Goal: Task Accomplishment & Management: Use online tool/utility

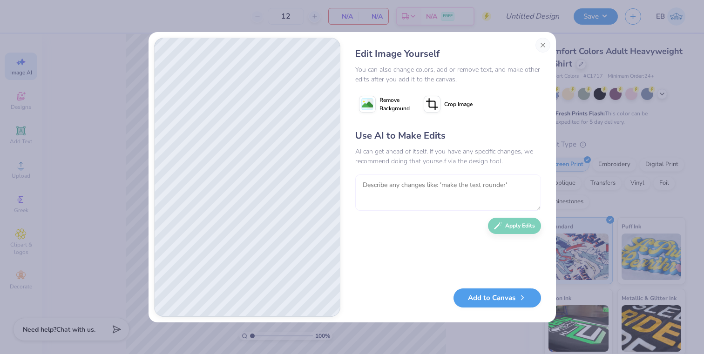
click at [422, 188] on textarea at bounding box center [448, 193] width 186 height 36
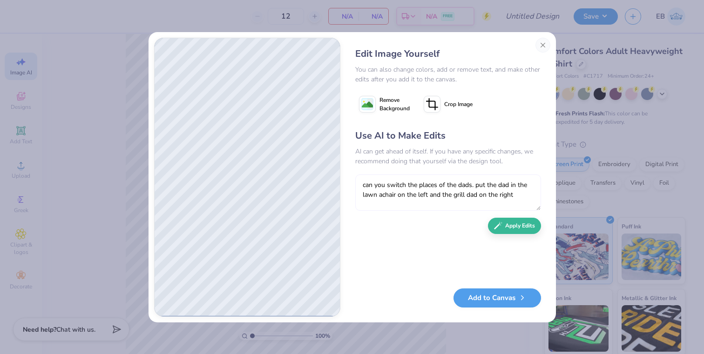
click at [383, 194] on textarea "can you switch the places of the dads. put the dad in the lawn achair on the le…" at bounding box center [448, 193] width 186 height 36
type textarea "can you switch the places of the dads. put the dad in the lawn chair on the lef…"
click at [508, 226] on button "Apply Edits" at bounding box center [514, 224] width 53 height 16
click at [381, 186] on textarea "can you switch the places of the dads. put the dad in the lawn chair on the lef…" at bounding box center [448, 193] width 186 height 36
click at [369, 182] on textarea "aadd the grill and make it black and gold themed" at bounding box center [448, 193] width 186 height 36
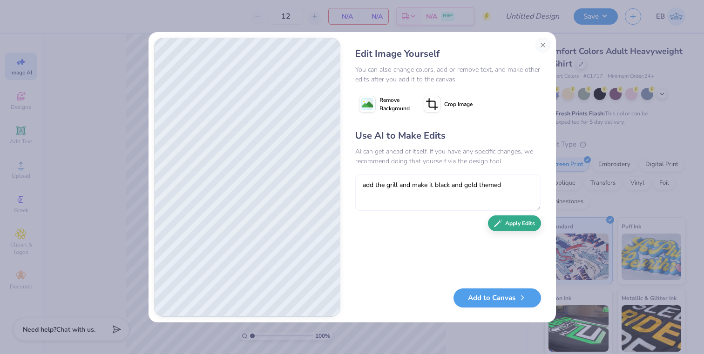
type textarea "add the grill and make it black and gold themed"
click at [509, 223] on button "Apply Edits" at bounding box center [514, 224] width 53 height 16
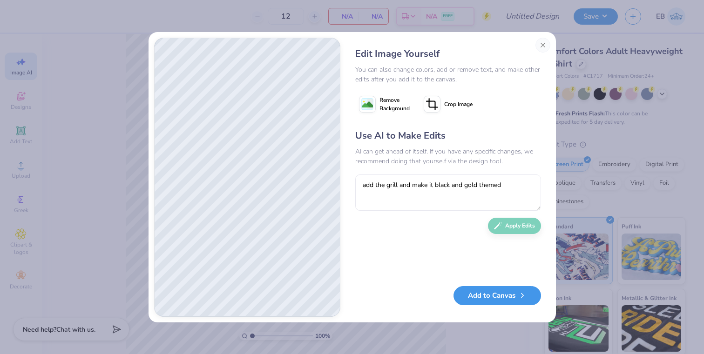
click at [484, 299] on button "Add to Canvas" at bounding box center [497, 295] width 88 height 19
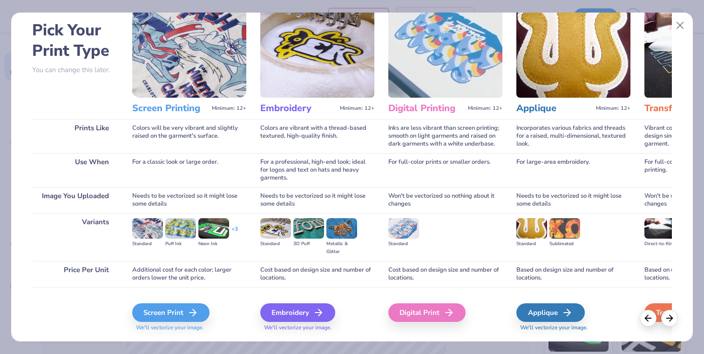
scroll to position [63, 0]
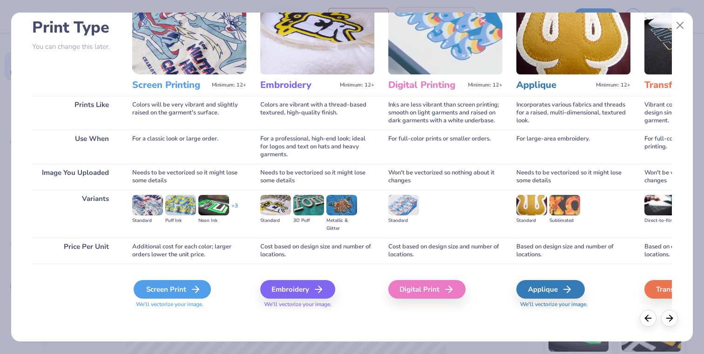
click at [167, 285] on div "Screen Print" at bounding box center [172, 289] width 77 height 19
click at [199, 291] on icon at bounding box center [195, 289] width 11 height 11
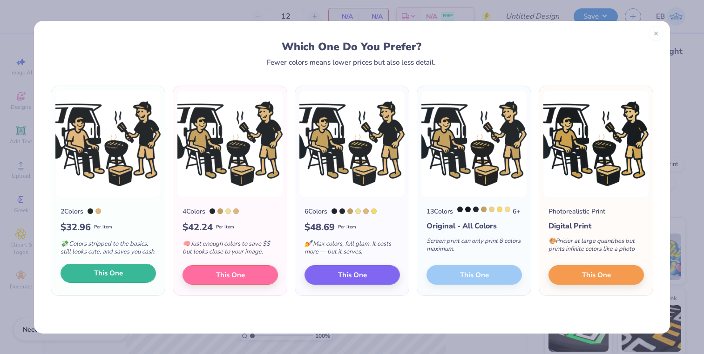
click at [123, 277] on button "This One" at bounding box center [108, 274] width 95 height 20
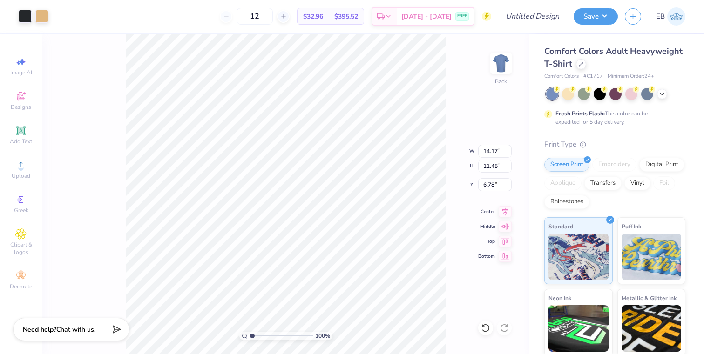
type input "8.44"
type input "6.81"
type input "7.89"
click at [24, 70] on span "Image AI" at bounding box center [21, 72] width 22 height 7
select select "4"
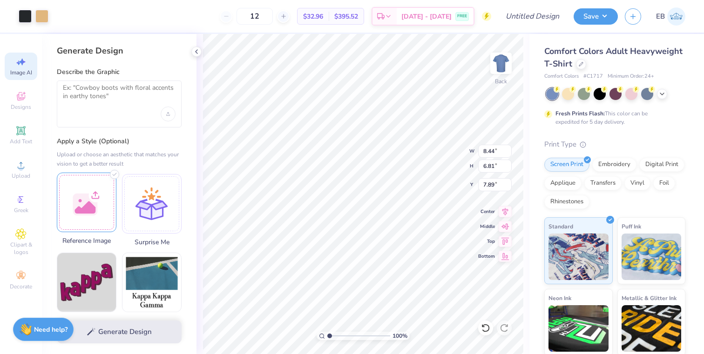
click at [88, 213] on div "Art colors 12 $32.96 Per Item $395.52 Total Est. Delivery Sep 8 - 11 FREE Desig…" at bounding box center [352, 177] width 704 height 354
click at [199, 51] on icon at bounding box center [196, 51] width 7 height 7
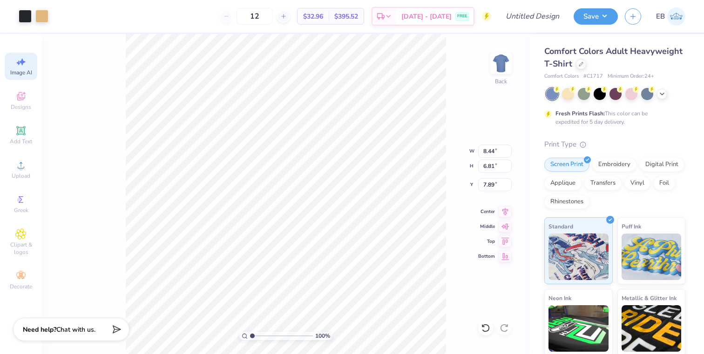
type input "7.90"
click at [27, 71] on span "Image AI" at bounding box center [21, 72] width 22 height 7
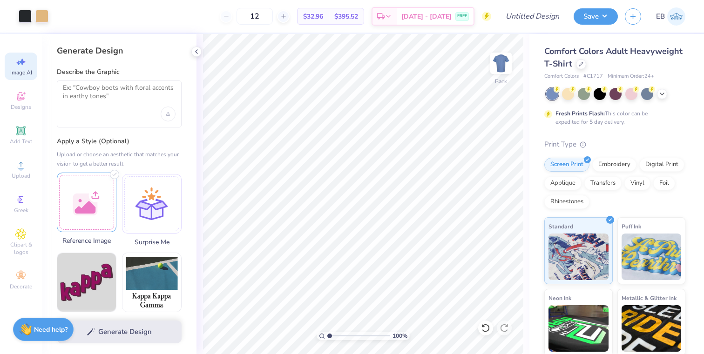
click at [101, 209] on div at bounding box center [87, 203] width 60 height 60
click at [169, 115] on icon "Upload image" at bounding box center [168, 114] width 4 height 4
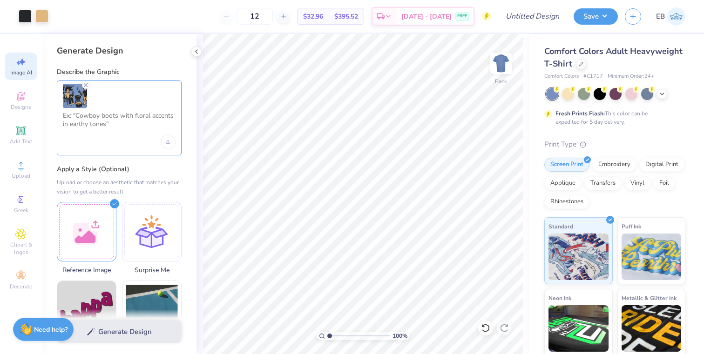
click at [112, 126] on textarea at bounding box center [119, 123] width 113 height 23
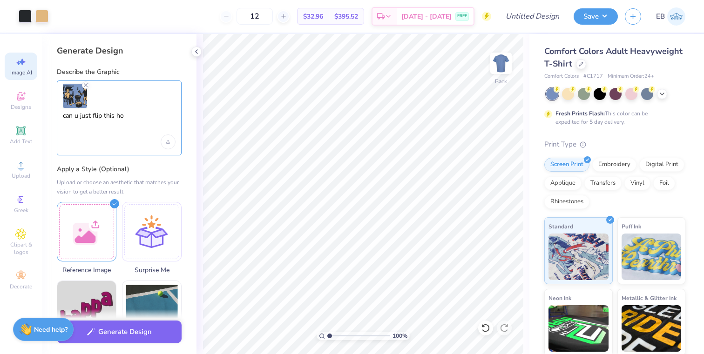
type textarea "can u just flip this hor"
select select "4"
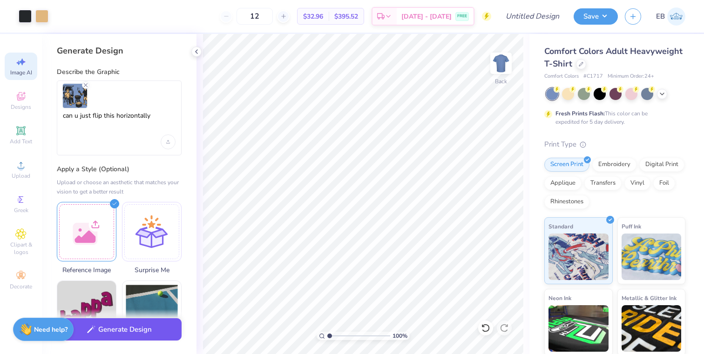
type textarea "can u just flip this horizontally"
click at [124, 331] on button "Generate Design" at bounding box center [119, 329] width 125 height 23
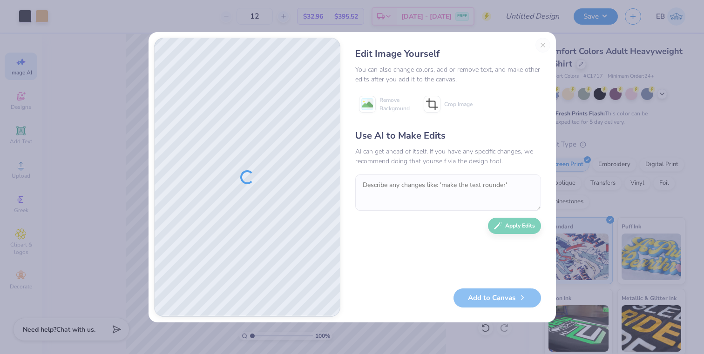
click at [543, 43] on div "Edit Image Yourself You can also change colors, add or remove text, and make ot…" at bounding box center [448, 177] width 204 height 279
click at [587, 47] on div "Edit Image Yourself You can also change colors, add or remove text, and make ot…" at bounding box center [352, 177] width 704 height 354
